Goal: Task Accomplishment & Management: Complete application form

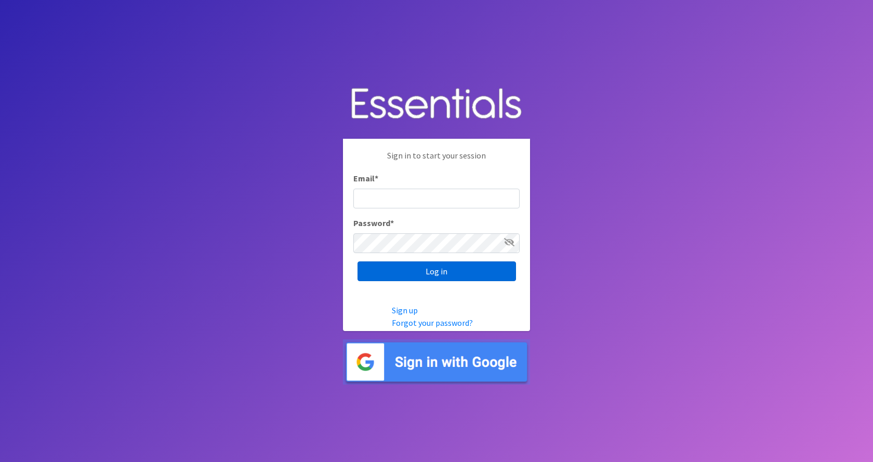
type input "[PERSON_NAME][EMAIL_ADDRESS][PERSON_NAME][DOMAIN_NAME]"
click at [388, 270] on input "Log in" at bounding box center [437, 271] width 159 height 20
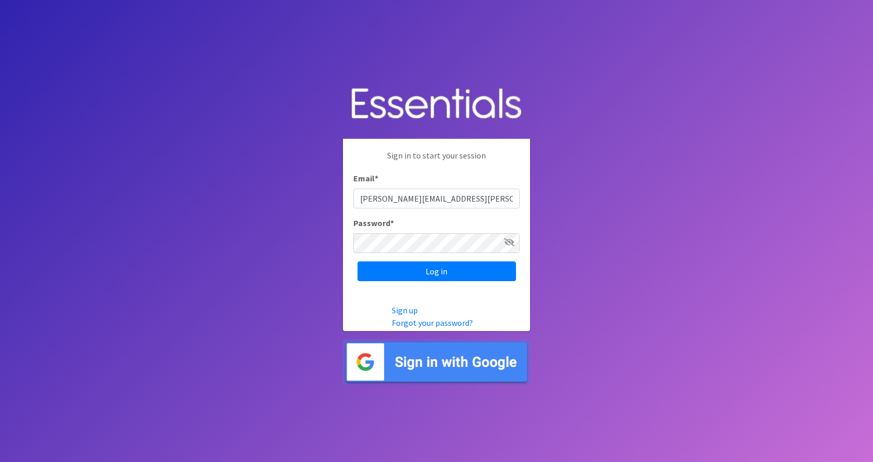
drag, startPoint x: 782, startPoint y: 1, endPoint x: 858, endPoint y: 325, distance: 333.0
click at [858, 324] on body "Sign in to start your session Email * [PERSON_NAME][EMAIL_ADDRESS][PERSON_NAME]…" at bounding box center [436, 231] width 873 height 462
click at [413, 273] on input "Log in" at bounding box center [437, 271] width 159 height 20
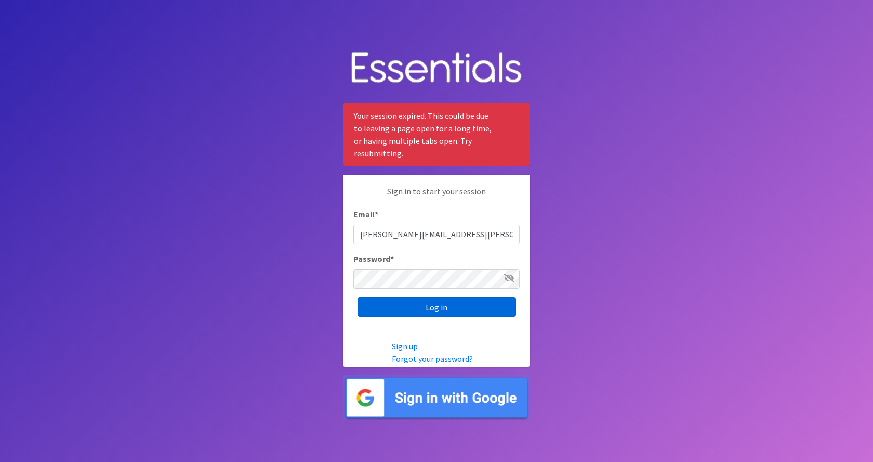
click at [455, 310] on input "Log in" at bounding box center [437, 307] width 159 height 20
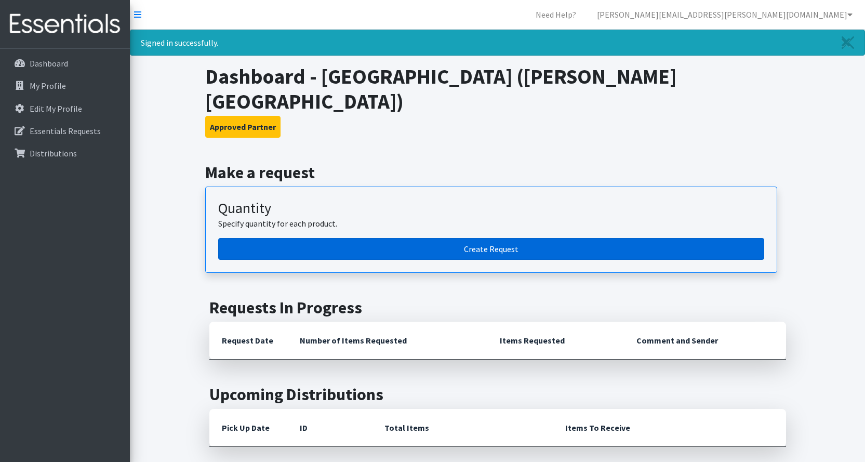
click at [374, 238] on link "Create Request" at bounding box center [491, 249] width 546 height 22
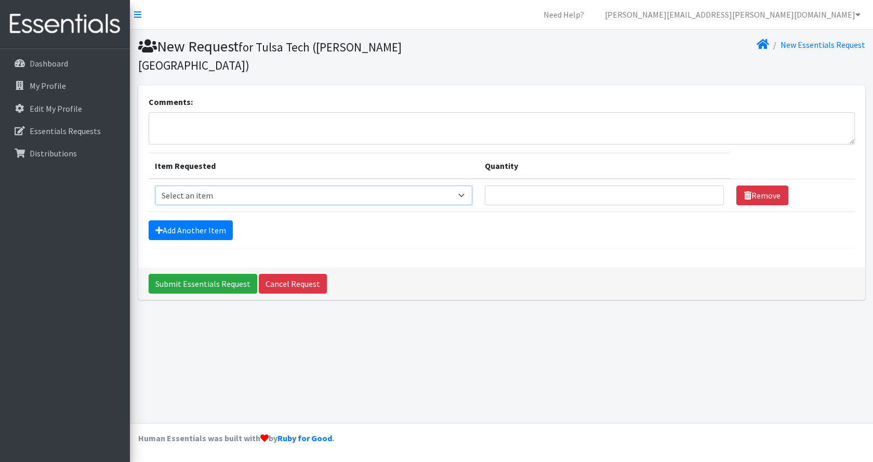
click at [215, 186] on select "Select an item Liners (Pack of 100) Makeup Bag (25) Pads 1 (Pack of 25) Pads 2 …" at bounding box center [314, 196] width 318 height 20
select select "13585"
click at [155, 186] on select "Select an item Liners (Pack of 100) Makeup Bag (25) Pads 1 (Pack of 25) Pads 2 …" at bounding box center [314, 196] width 318 height 20
click at [708, 186] on input "1" at bounding box center [605, 196] width 240 height 20
click at [708, 186] on input "2" at bounding box center [605, 196] width 240 height 20
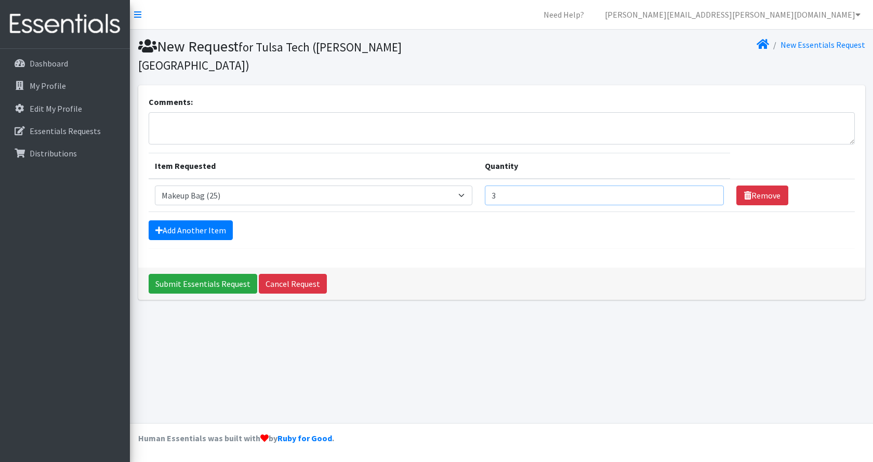
click at [708, 186] on input "3" at bounding box center [605, 196] width 240 height 20
click at [708, 186] on input "4" at bounding box center [605, 196] width 240 height 20
type input "5"
click at [708, 186] on input "5" at bounding box center [605, 196] width 240 height 20
click at [216, 220] on link "Add Another Item" at bounding box center [191, 230] width 84 height 20
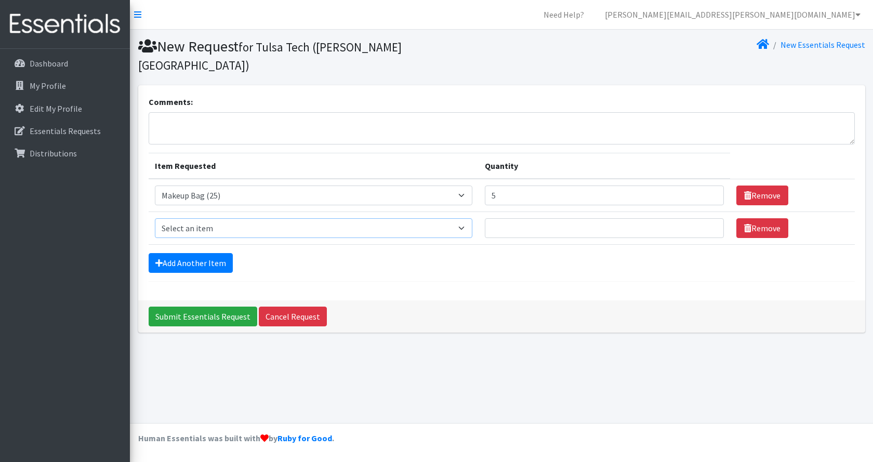
click at [202, 218] on select "Select an item Liners (Pack of 100) Makeup Bag (25) Pads 1 (Pack of 25) Pads 2 …" at bounding box center [314, 228] width 318 height 20
select select "13533"
click at [155, 218] on select "Select an item Liners (Pack of 100) Makeup Bag (25) Pads 1 (Pack of 25) Pads 2 …" at bounding box center [314, 228] width 318 height 20
click at [706, 218] on input "1" at bounding box center [605, 228] width 240 height 20
click at [706, 218] on input "2" at bounding box center [605, 228] width 240 height 20
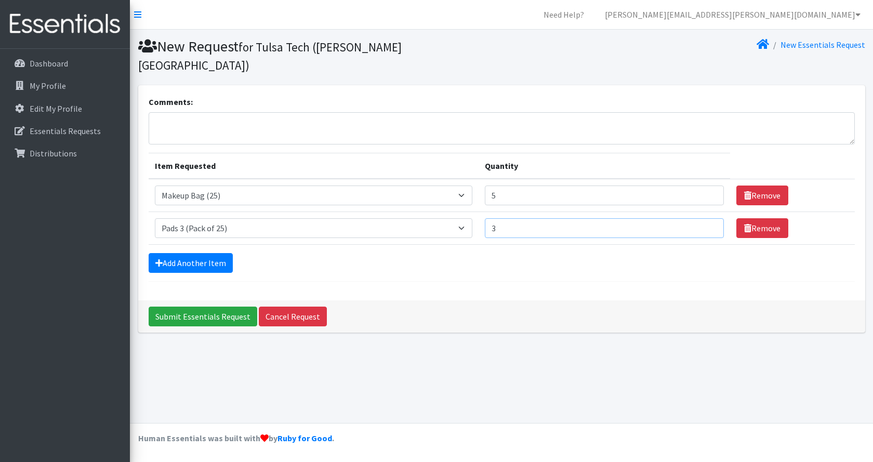
click at [706, 218] on input "3" at bounding box center [605, 228] width 240 height 20
click at [706, 218] on input "4" at bounding box center [605, 228] width 240 height 20
type input "5"
click at [706, 218] on input "5" at bounding box center [605, 228] width 240 height 20
click at [214, 253] on link "Add Another Item" at bounding box center [191, 263] width 84 height 20
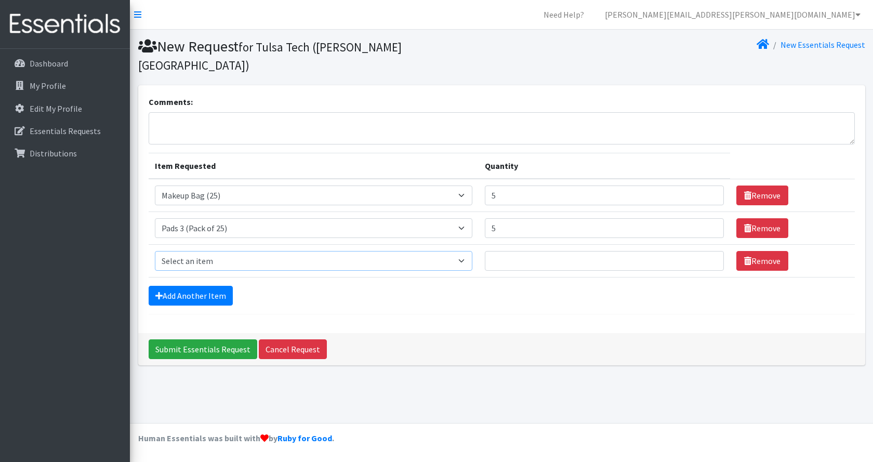
click at [213, 251] on select "Select an item Liners (Pack of 100) Makeup Bag (25) Pads 1 (Pack of 25) Pads 2 …" at bounding box center [314, 261] width 318 height 20
select select "13531"
click at [155, 251] on select "Select an item Liners (Pack of 100) Makeup Bag (25) Pads 1 (Pack of 25) Pads 2 …" at bounding box center [314, 261] width 318 height 20
click at [708, 251] on input "1" at bounding box center [605, 261] width 240 height 20
click at [708, 251] on input "2" at bounding box center [605, 261] width 240 height 20
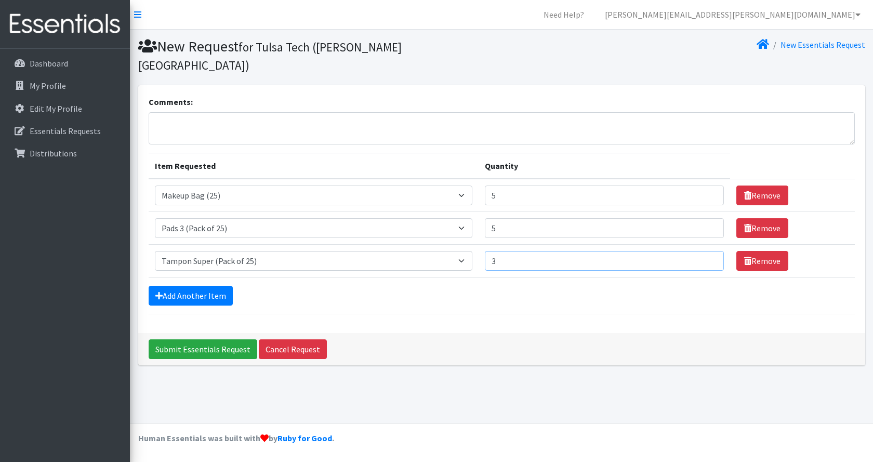
click at [708, 251] on input "3" at bounding box center [605, 261] width 240 height 20
click at [708, 251] on input "4" at bounding box center [605, 261] width 240 height 20
click at [708, 251] on input "5" at bounding box center [605, 261] width 240 height 20
type input "6"
click at [708, 251] on input "6" at bounding box center [605, 261] width 240 height 20
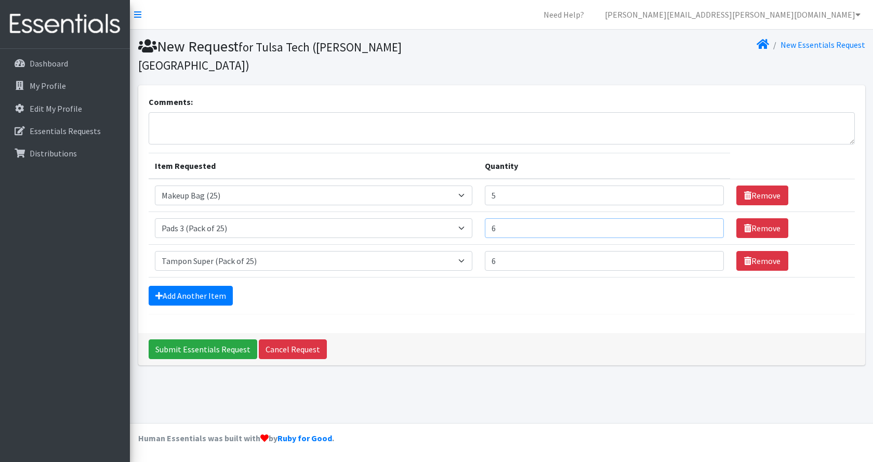
type input "6"
click at [709, 218] on input "6" at bounding box center [605, 228] width 240 height 20
click at [176, 286] on link "Add Another Item" at bounding box center [191, 296] width 84 height 20
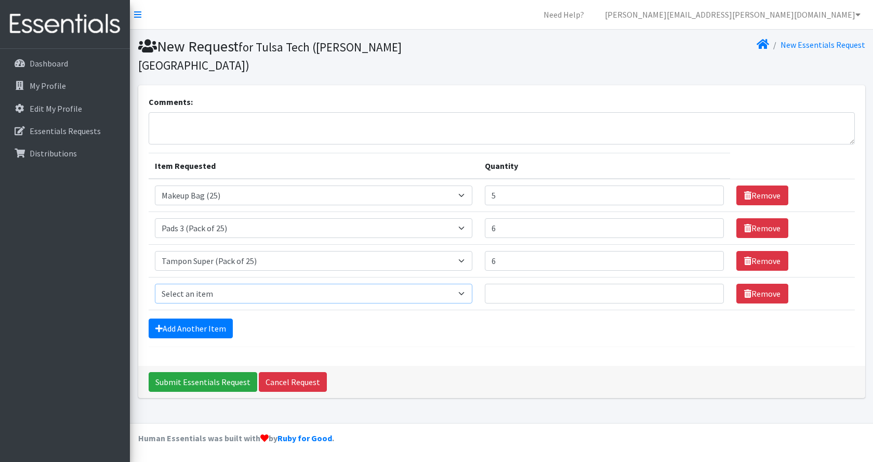
click at [174, 284] on select "Select an item Liners (Pack of 100) Makeup Bag (25) Pads 1 (Pack of 25) Pads 2 …" at bounding box center [314, 294] width 318 height 20
select select "13530"
click at [155, 284] on select "Select an item Liners (Pack of 100) Makeup Bag (25) Pads 1 (Pack of 25) Pads 2 …" at bounding box center [314, 294] width 318 height 20
click at [706, 284] on input "1" at bounding box center [605, 294] width 240 height 20
click at [706, 284] on input "2" at bounding box center [605, 294] width 240 height 20
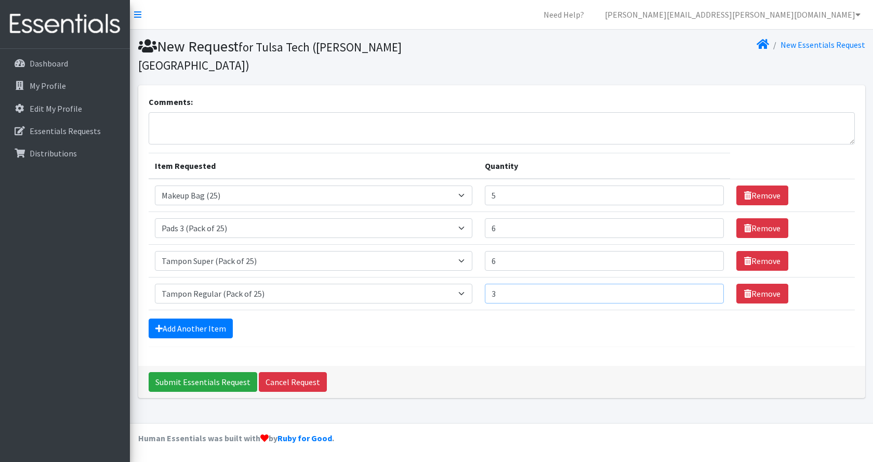
click at [706, 284] on input "3" at bounding box center [605, 294] width 240 height 20
click at [706, 284] on input "4" at bounding box center [605, 294] width 240 height 20
click at [706, 284] on input "5" at bounding box center [605, 294] width 240 height 20
type input "6"
click at [706, 284] on input "6" at bounding box center [605, 294] width 240 height 20
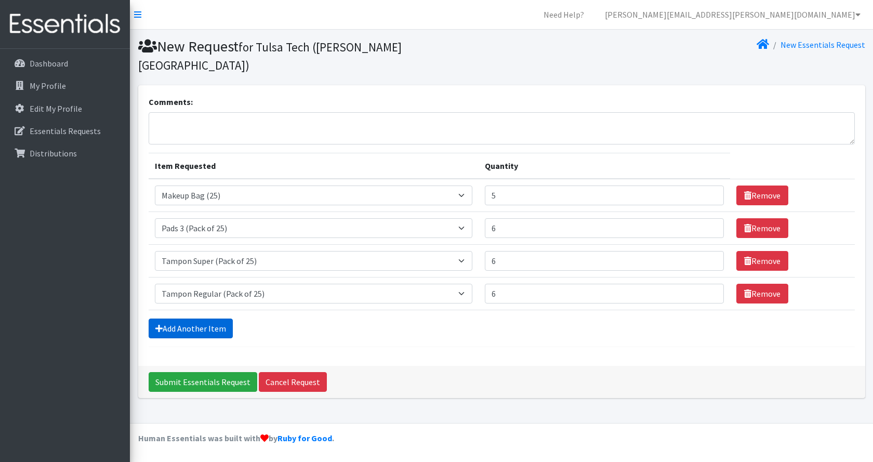
click at [205, 319] on link "Add Another Item" at bounding box center [191, 329] width 84 height 20
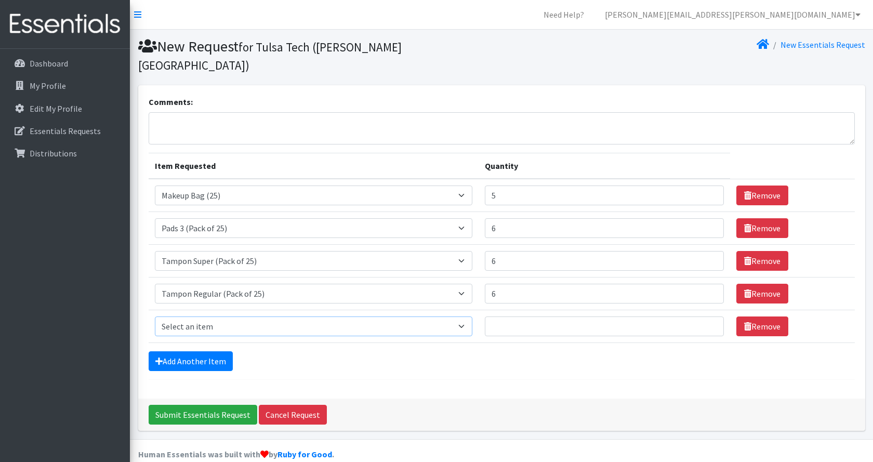
click at [175, 316] on select "Select an item Liners (Pack of 100) Makeup Bag (25) Pads 1 (Pack of 25) Pads 2 …" at bounding box center [314, 326] width 318 height 20
select select "13533"
click at [155, 316] on select "Select an item Liners (Pack of 100) Makeup Bag (25) Pads 1 (Pack of 25) Pads 2 …" at bounding box center [314, 326] width 318 height 20
click at [707, 316] on input "1" at bounding box center [605, 326] width 240 height 20
click at [707, 316] on input "2" at bounding box center [605, 326] width 240 height 20
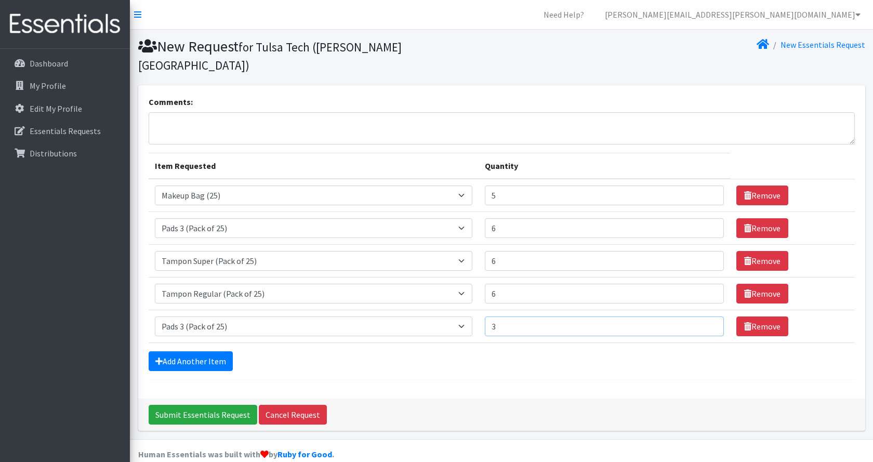
click at [707, 316] on input "3" at bounding box center [605, 326] width 240 height 20
type input "2"
click at [708, 316] on input "2" at bounding box center [605, 326] width 240 height 20
click at [755, 316] on link "Remove" at bounding box center [762, 326] width 52 height 20
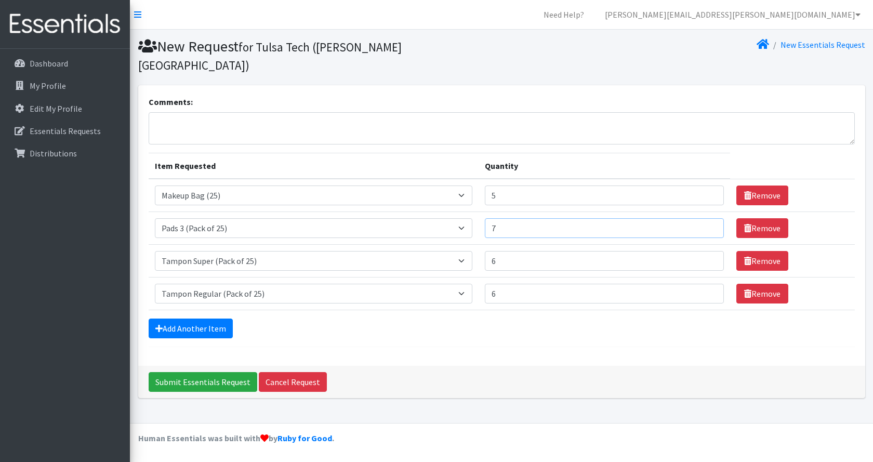
click at [705, 218] on input "7" at bounding box center [605, 228] width 240 height 20
click at [705, 218] on input "8" at bounding box center [605, 228] width 240 height 20
click at [705, 218] on input "9" at bounding box center [605, 228] width 240 height 20
type input "10"
click at [705, 218] on input "10" at bounding box center [605, 228] width 240 height 20
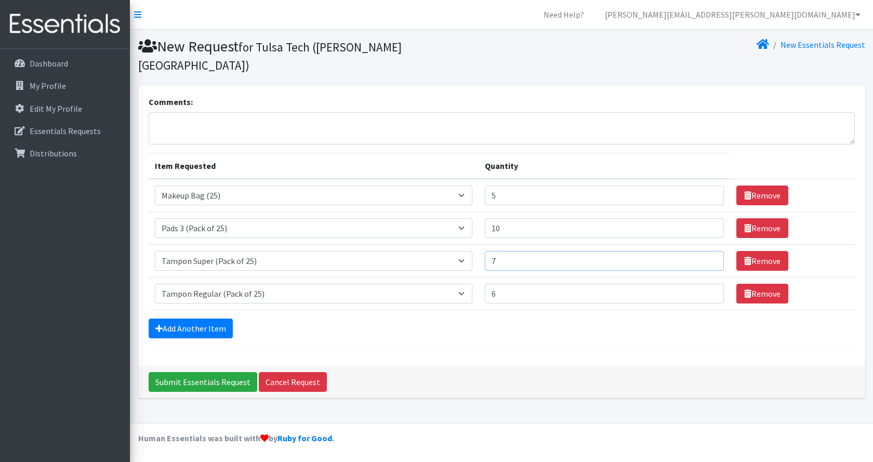
click at [709, 251] on input "7" at bounding box center [605, 261] width 240 height 20
click at [709, 251] on input "8" at bounding box center [605, 261] width 240 height 20
click at [709, 251] on input "9" at bounding box center [605, 261] width 240 height 20
type input "10"
click at [709, 251] on input "10" at bounding box center [605, 261] width 240 height 20
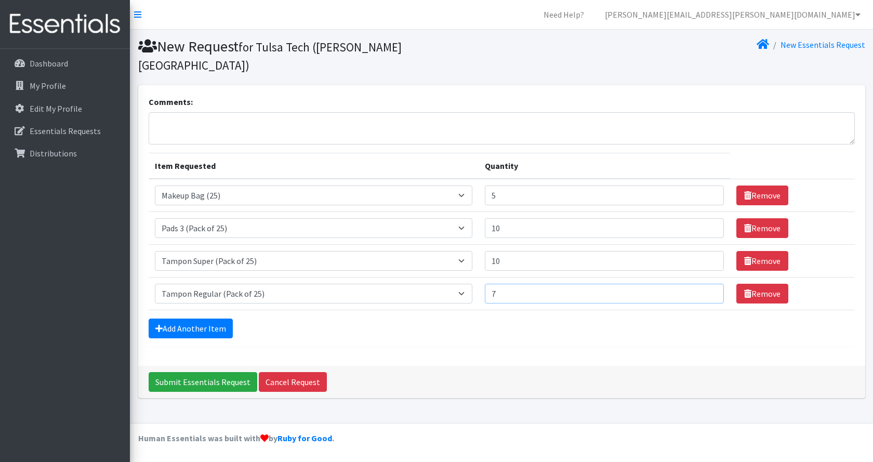
click at [708, 284] on input "7" at bounding box center [605, 294] width 240 height 20
click at [708, 284] on input "8" at bounding box center [605, 294] width 240 height 20
click at [708, 284] on input "9" at bounding box center [605, 294] width 240 height 20
type input "10"
click at [708, 284] on input "10" at bounding box center [605, 294] width 240 height 20
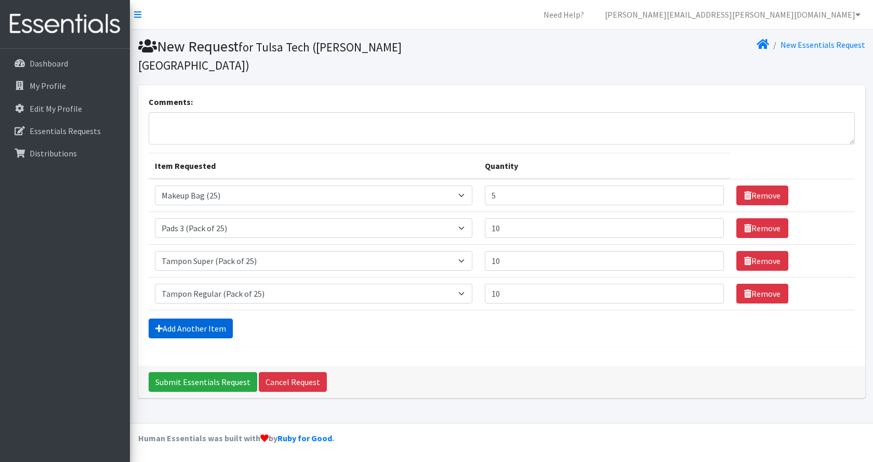
click at [194, 319] on link "Add Another Item" at bounding box center [191, 329] width 84 height 20
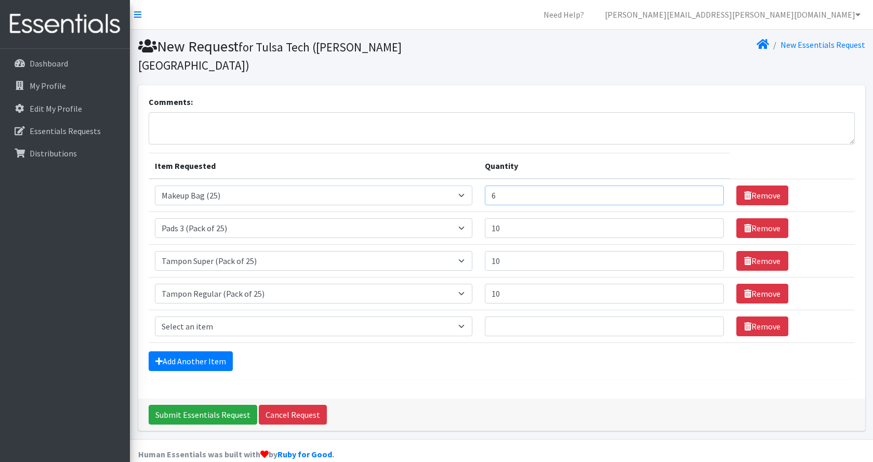
type input "6"
click at [706, 186] on input "6" at bounding box center [605, 196] width 240 height 20
click at [209, 316] on select "Select an item Liners (Pack of 100) Makeup Bag (25) Pads 1 (Pack of 25) Pads 2 …" at bounding box center [314, 326] width 318 height 20
click at [354, 373] on div "Comments: Item Requested Quantity Item Requested Select an item Liners (Pack of…" at bounding box center [501, 241] width 727 height 313
click at [235, 316] on select "Select an item Liners (Pack of 100) Makeup Bag (25) Pads 1 (Pack of 25) Pads 2 …" at bounding box center [314, 326] width 318 height 20
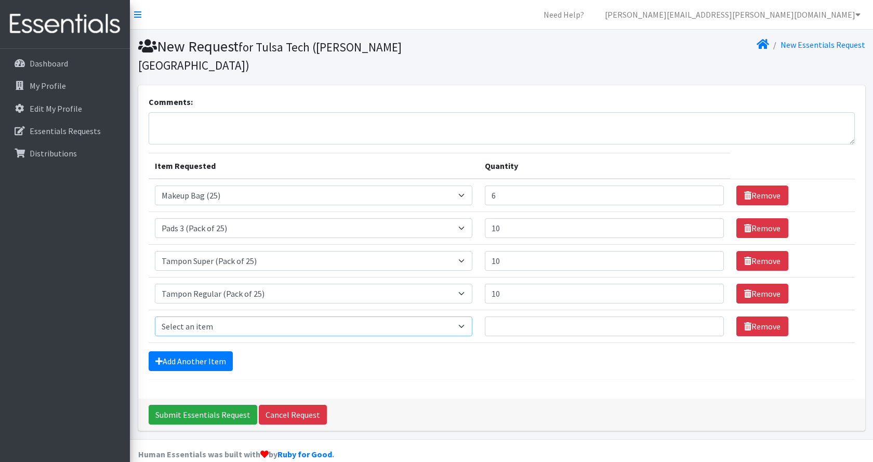
select select "13532"
click at [155, 316] on select "Select an item Liners (Pack of 100) Makeup Bag (25) Pads 1 (Pack of 25) Pads 2 …" at bounding box center [314, 326] width 318 height 20
click at [707, 316] on input "1" at bounding box center [605, 326] width 240 height 20
click at [706, 316] on input "2" at bounding box center [605, 326] width 240 height 20
click at [706, 316] on input "3" at bounding box center [605, 326] width 240 height 20
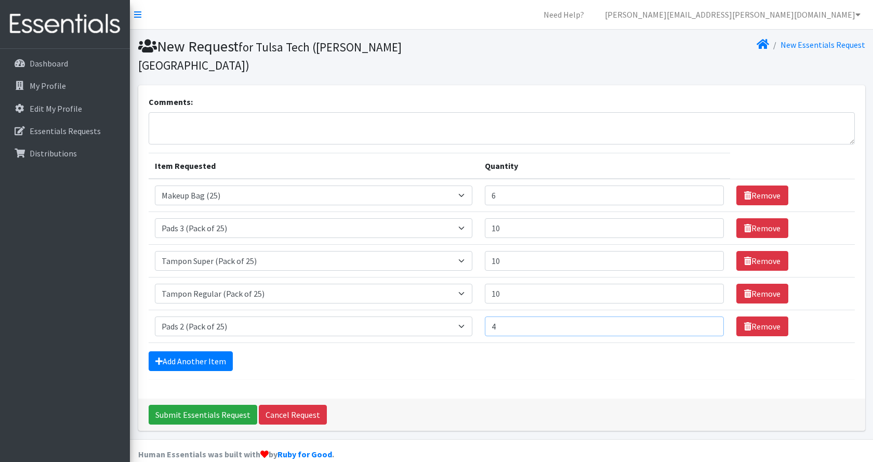
click at [706, 316] on input "4" at bounding box center [605, 326] width 240 height 20
click at [706, 316] on input "5" at bounding box center [605, 326] width 240 height 20
click at [706, 316] on input "6" at bounding box center [605, 326] width 240 height 20
click at [706, 316] on input "7" at bounding box center [605, 326] width 240 height 20
click at [706, 316] on input "8" at bounding box center [605, 326] width 240 height 20
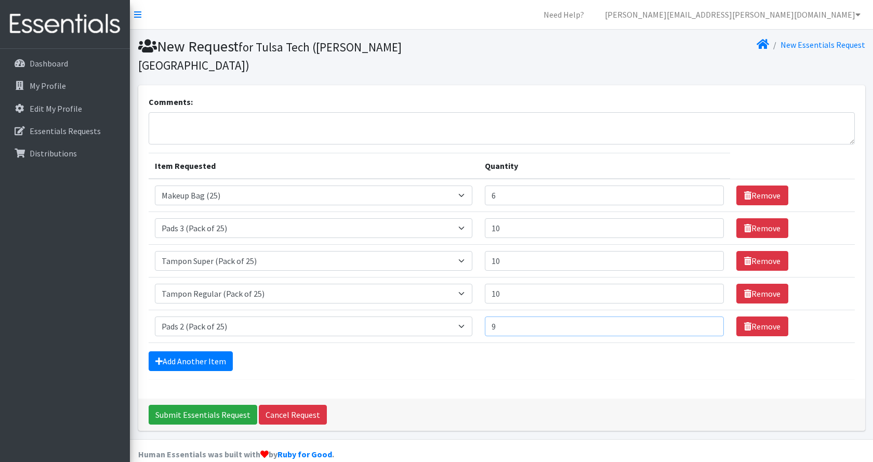
click at [706, 316] on input "9" at bounding box center [605, 326] width 240 height 20
type input "10"
click at [706, 316] on input "10" at bounding box center [605, 326] width 240 height 20
click at [219, 405] on input "Submit Essentials Request" at bounding box center [203, 415] width 109 height 20
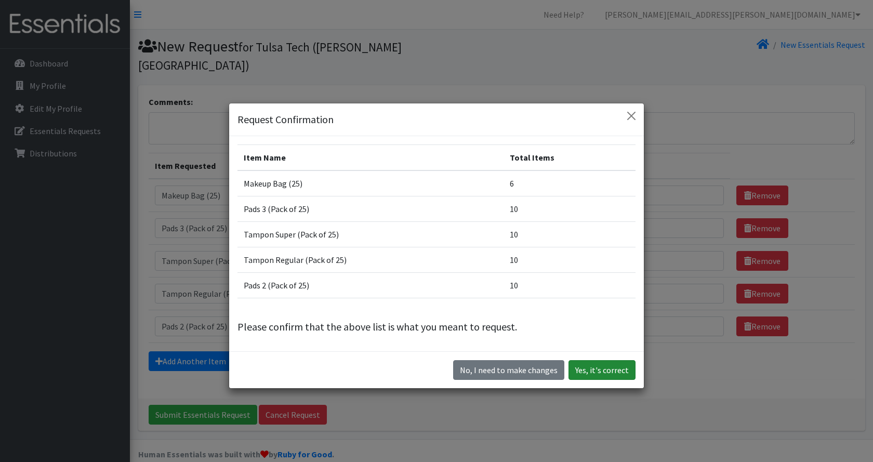
click at [598, 372] on button "Yes, it's correct" at bounding box center [602, 370] width 67 height 20
